Goal: Register for event/course

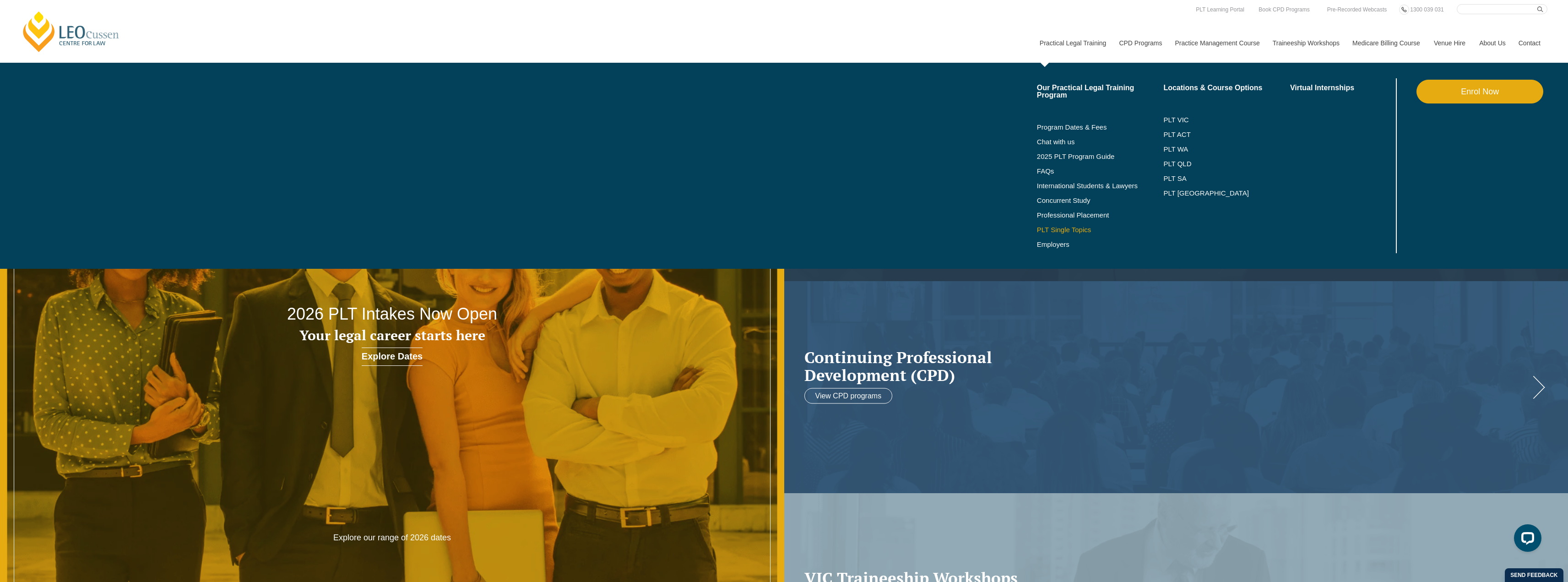
click at [1054, 227] on link "PLT Single Topics" at bounding box center [1101, 230] width 127 height 7
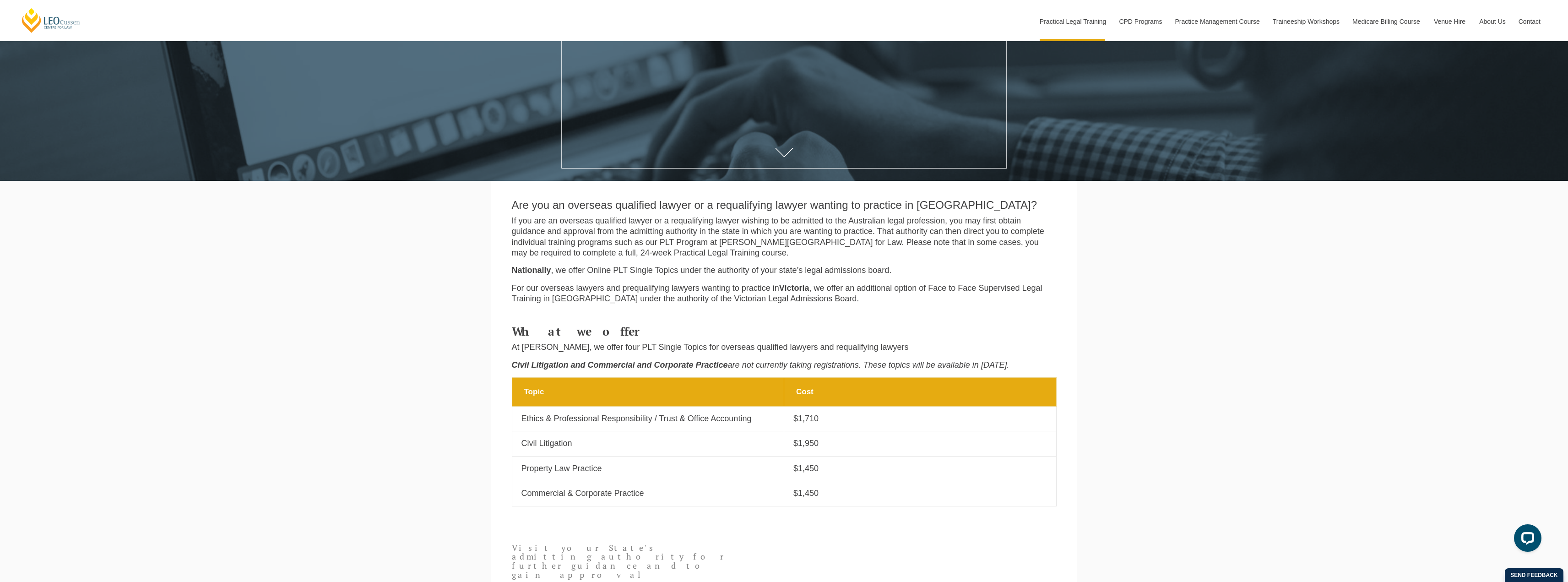
scroll to position [366, 0]
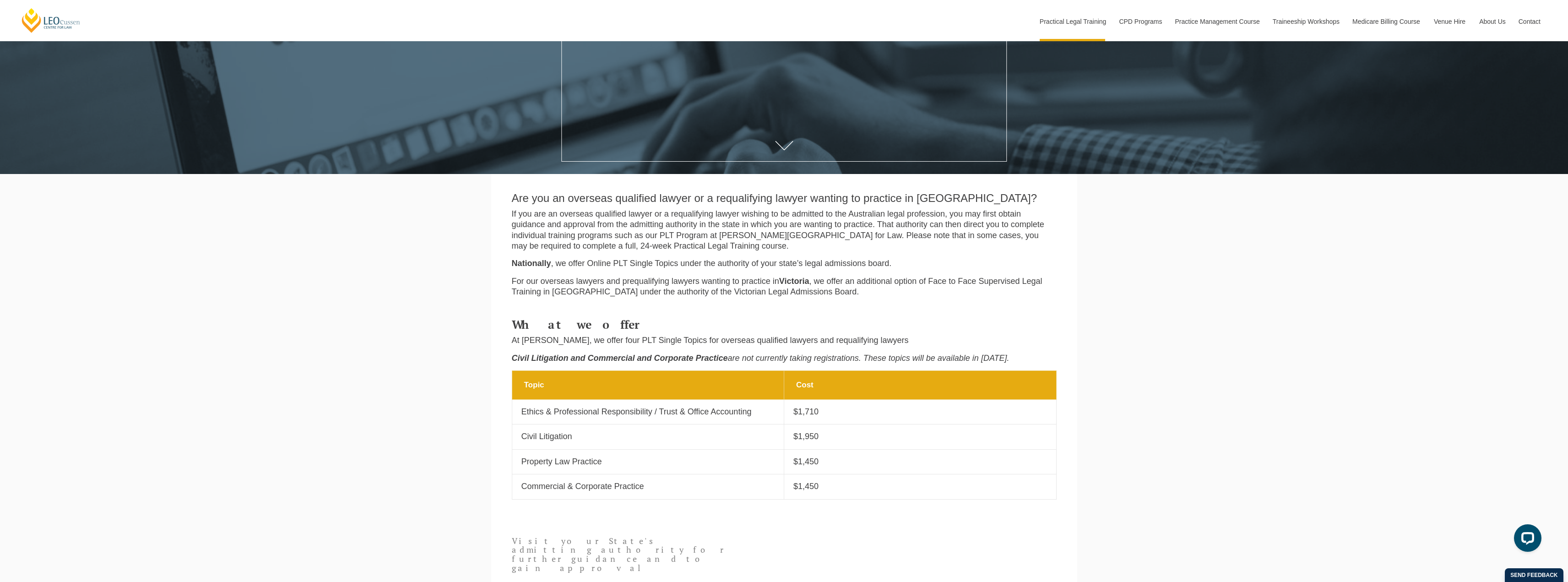
click at [839, 480] on td "Cost $1,450" at bounding box center [920, 486] width 273 height 25
click at [839, 459] on p "$1,450" at bounding box center [920, 461] width 254 height 10
drag, startPoint x: 828, startPoint y: 463, endPoint x: 516, endPoint y: 465, distance: 312.0
click at [516, 465] on tr "Topic Property Law Practice Cost $1,450" at bounding box center [784, 461] width 544 height 25
copy tr "Property Law Practice Cost $1,450"
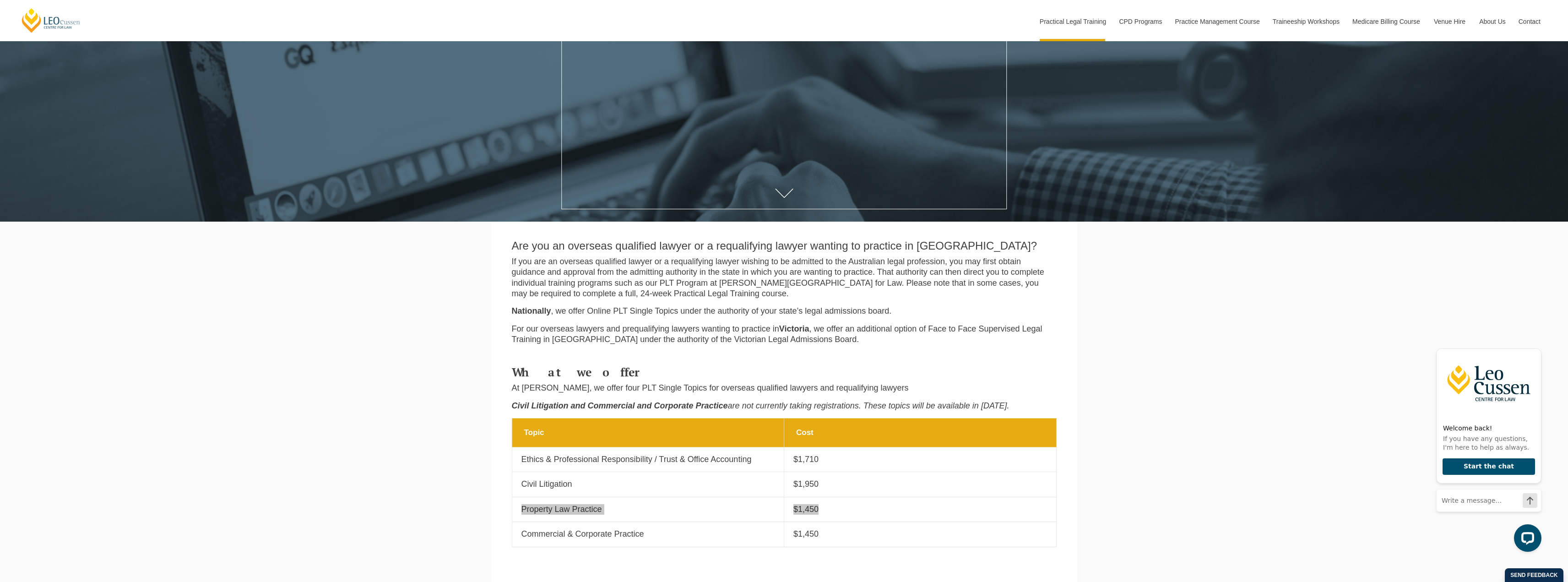
scroll to position [275, 0]
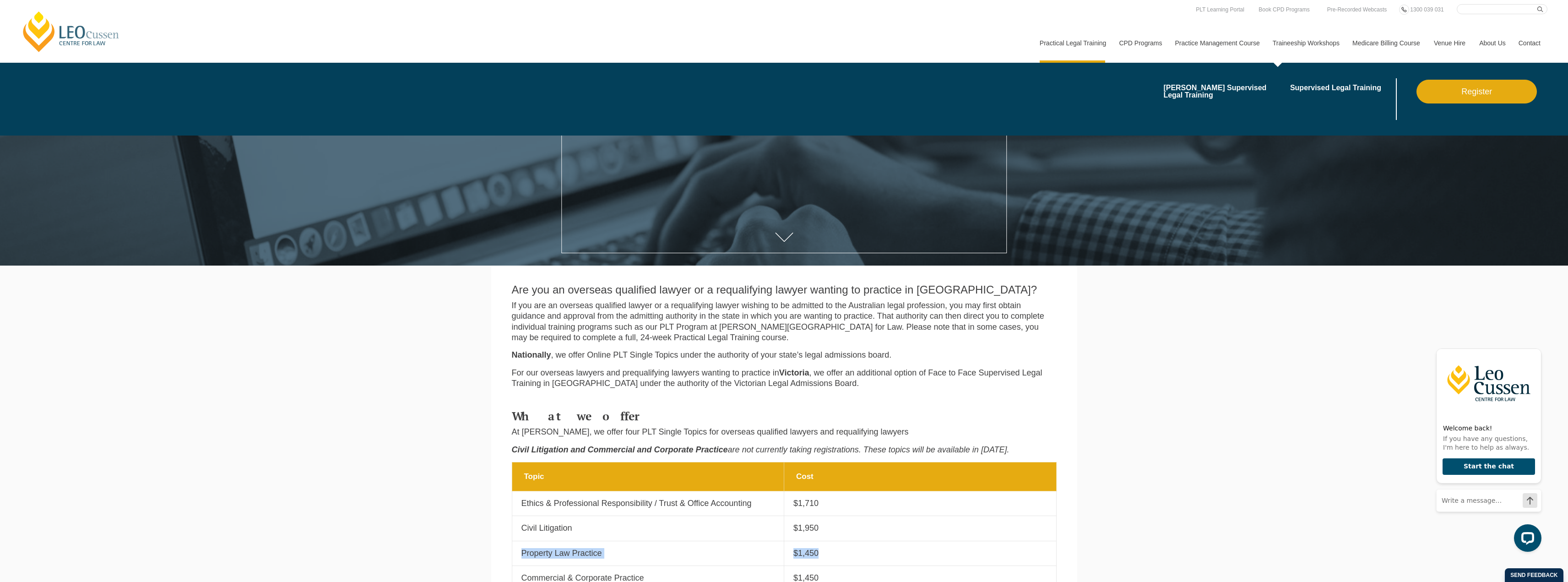
click at [1466, 95] on link "Register" at bounding box center [1477, 91] width 121 height 24
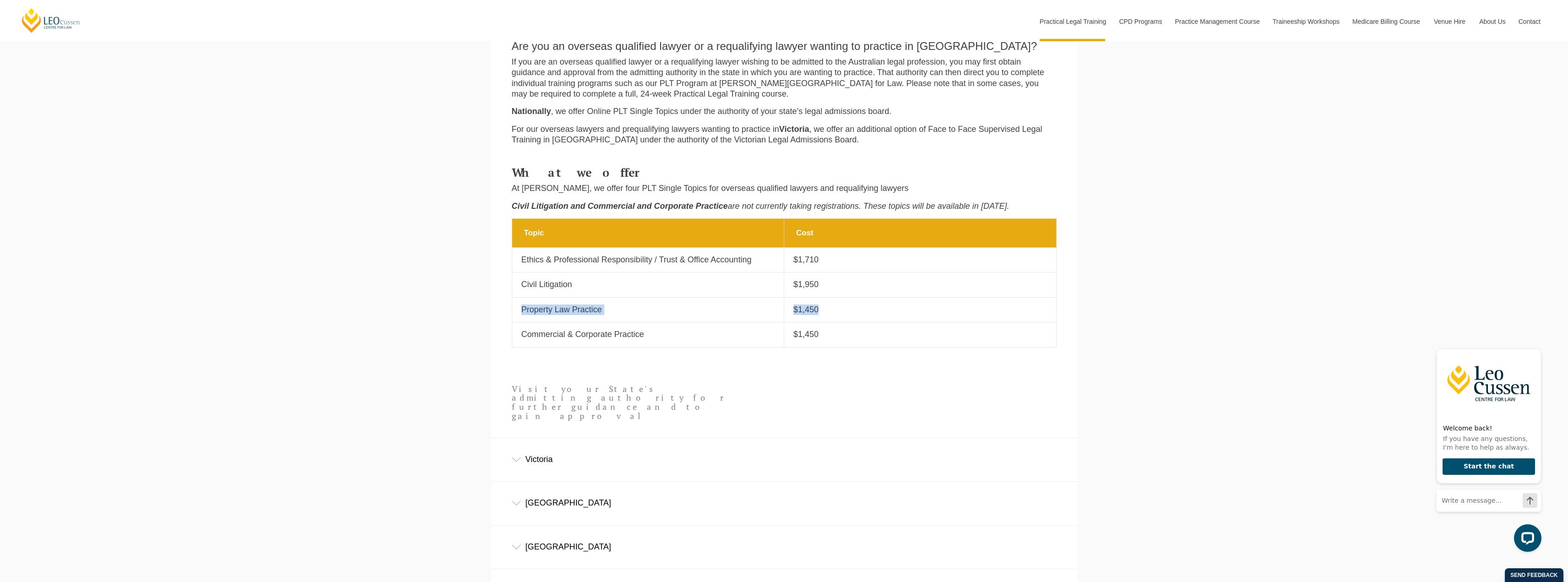
scroll to position [641, 0]
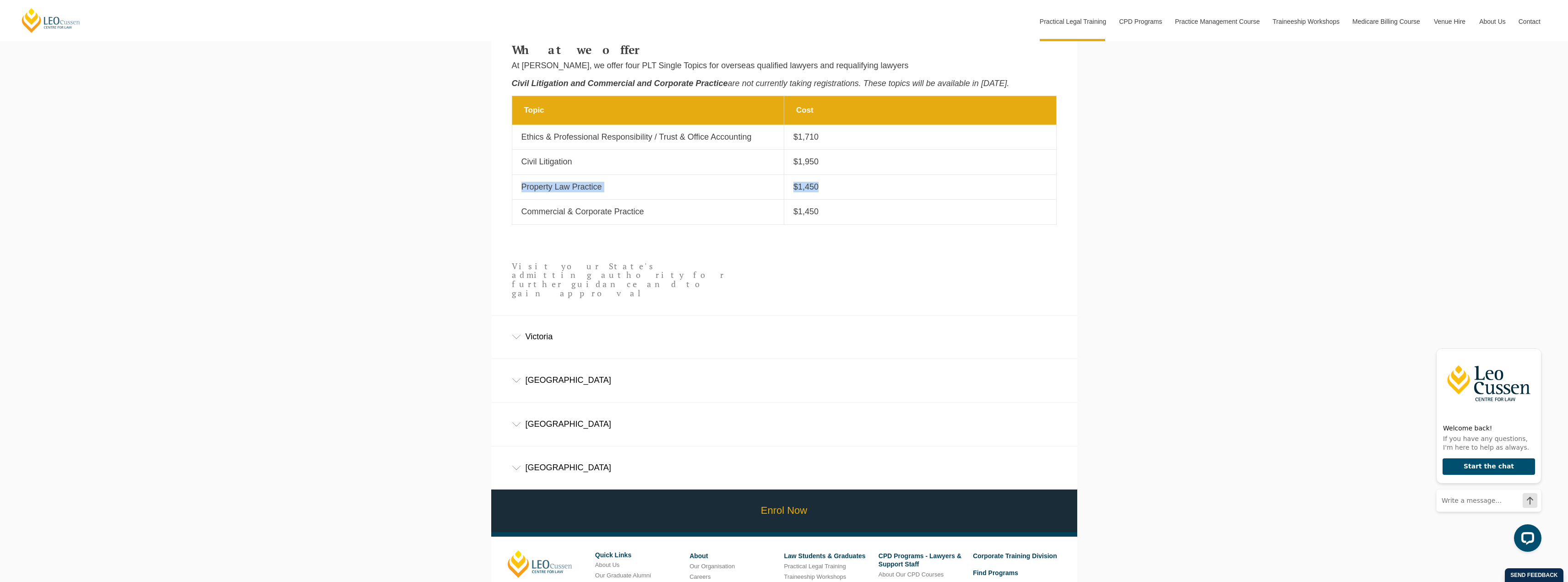
click at [746, 491] on link "Enrol Now" at bounding box center [784, 511] width 590 height 43
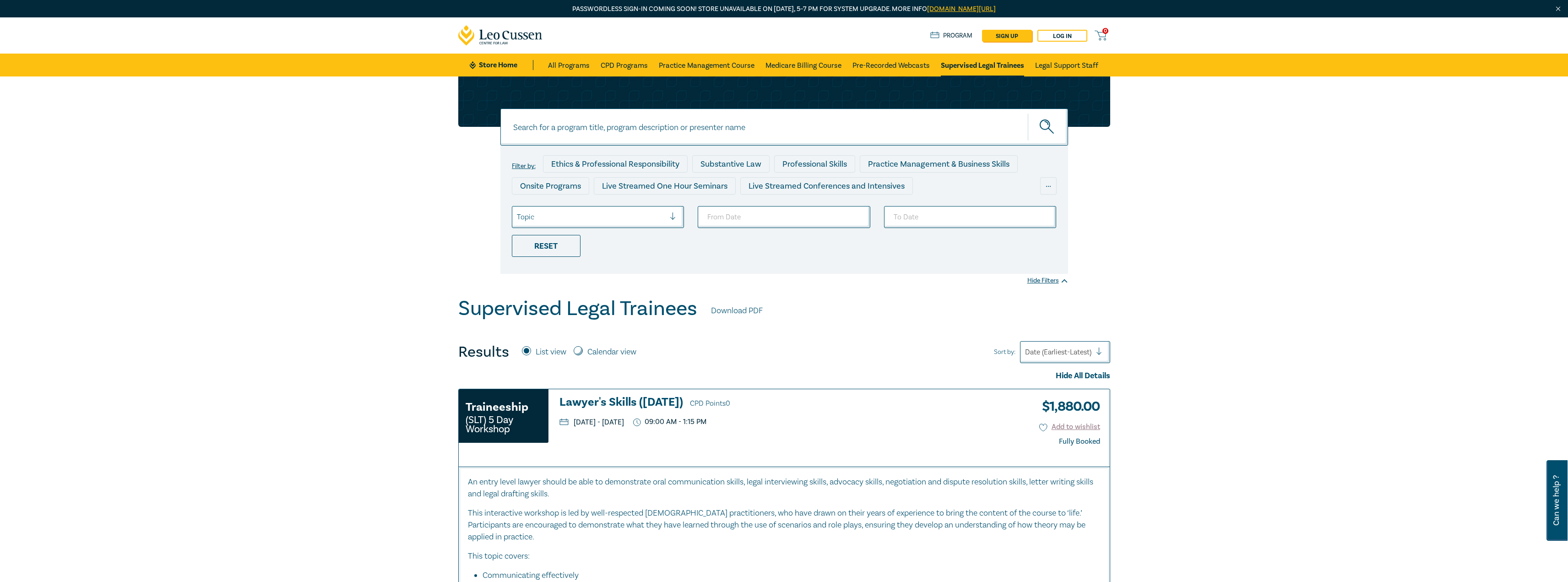
click at [500, 61] on link "Store Home" at bounding box center [502, 65] width 64 height 10
